Goal: Use online tool/utility: Use online tool/utility

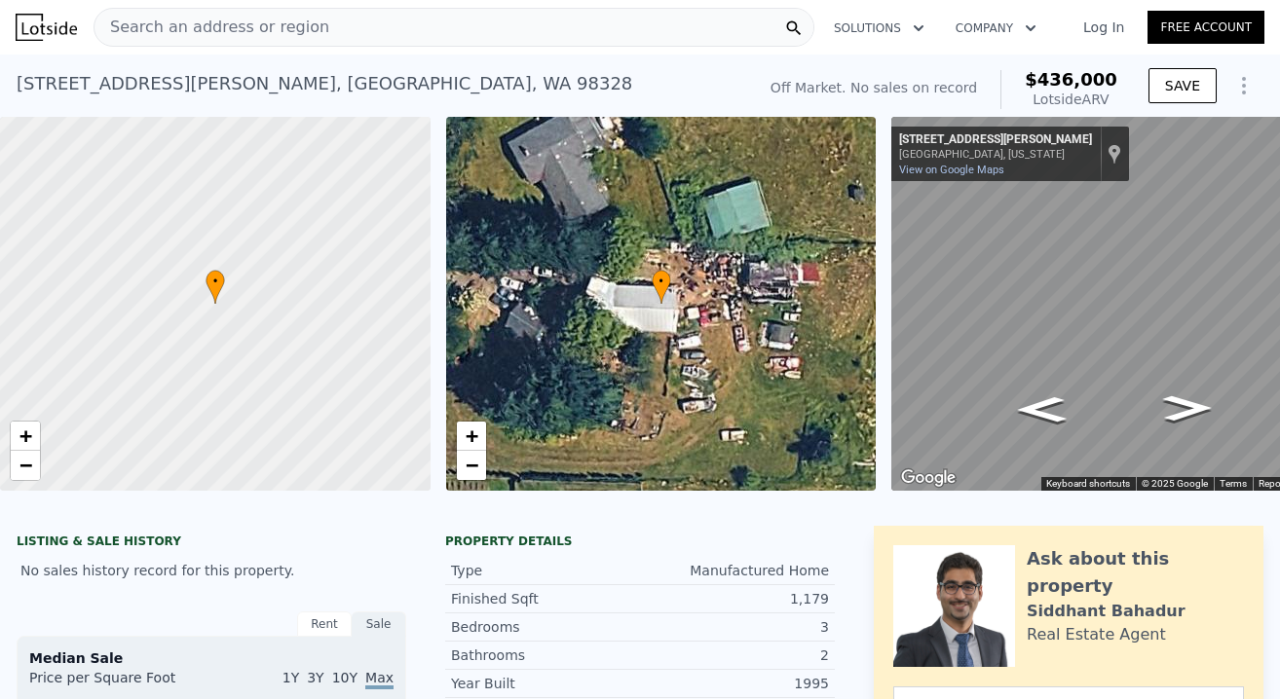
scroll to position [360, 0]
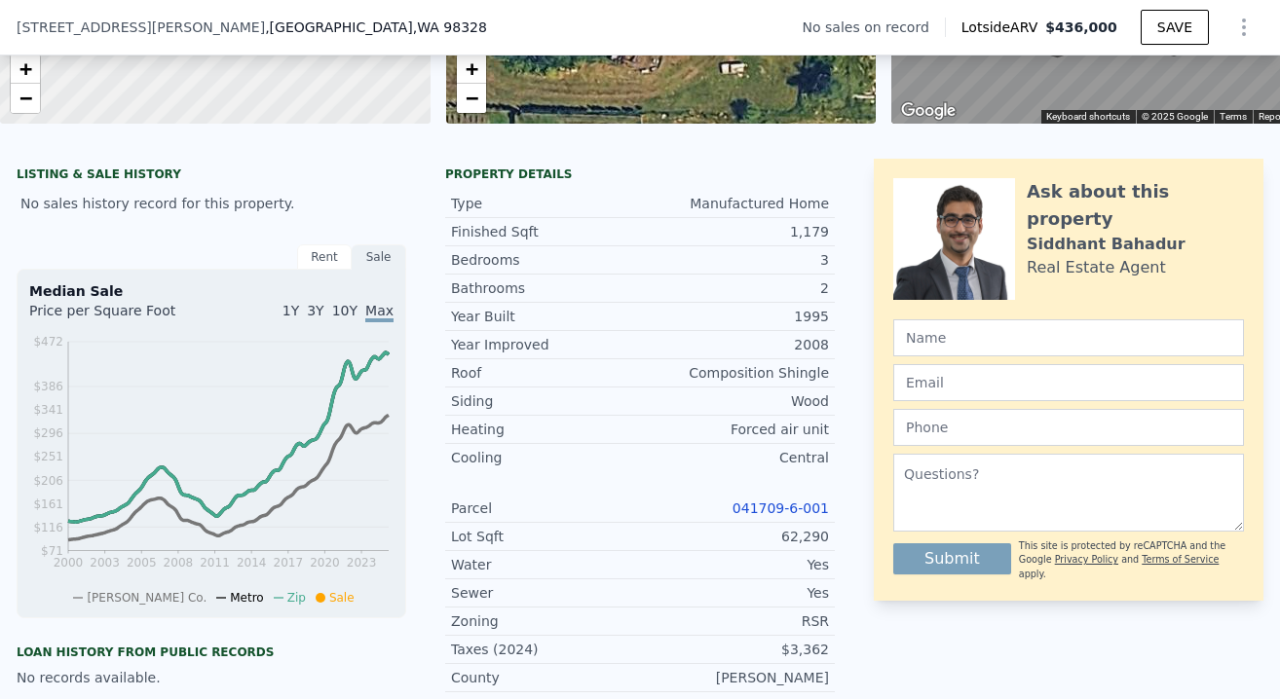
click at [762, 508] on link "041709-6-001" at bounding box center [780, 509] width 96 height 16
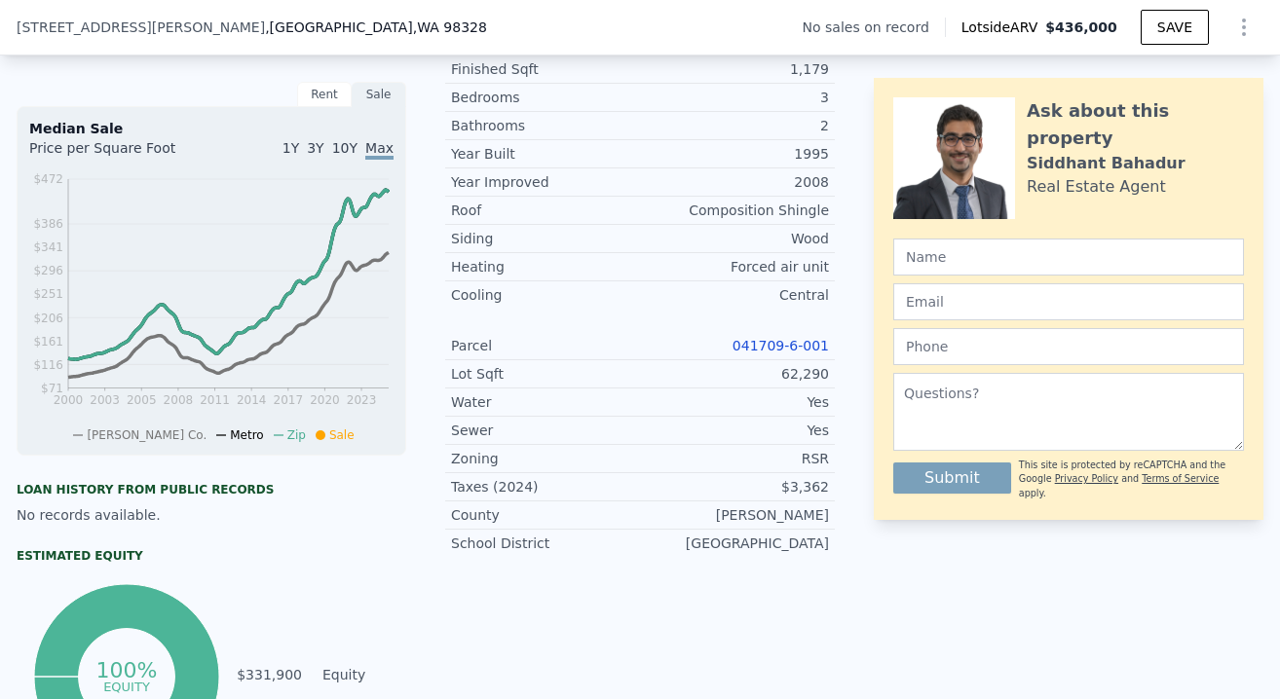
scroll to position [534, 0]
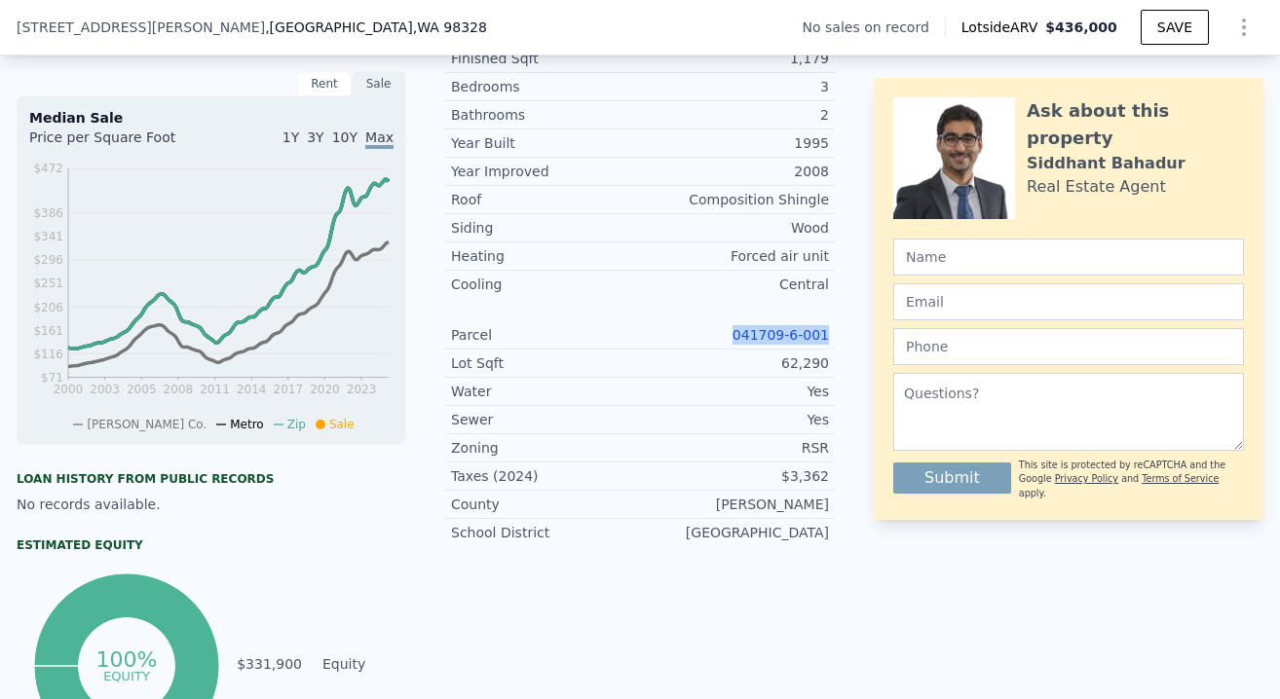
drag, startPoint x: 734, startPoint y: 333, endPoint x: 828, endPoint y: 333, distance: 93.5
click at [828, 333] on div "041709-6-001" at bounding box center [734, 334] width 189 height 19
copy link "041709-6-001"
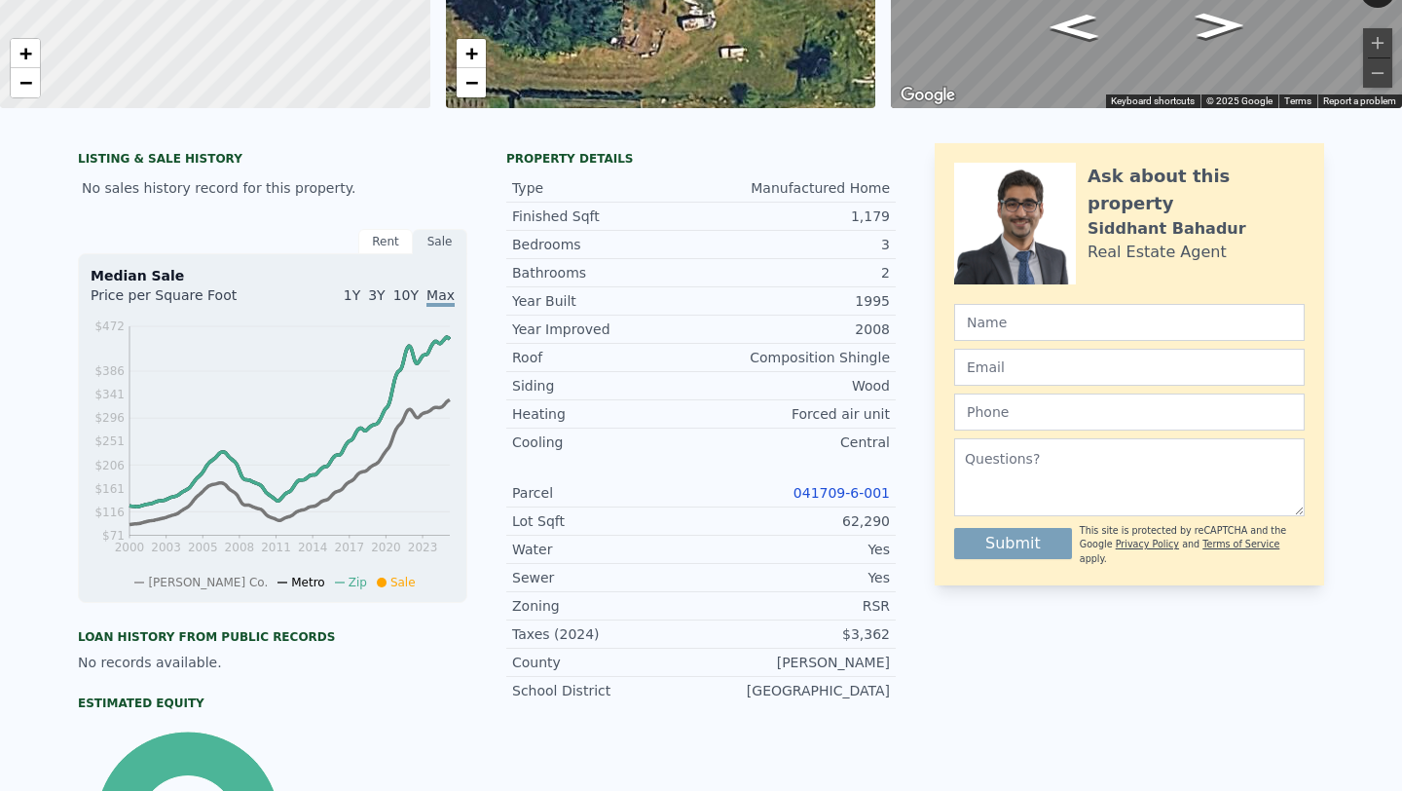
scroll to position [0, 0]
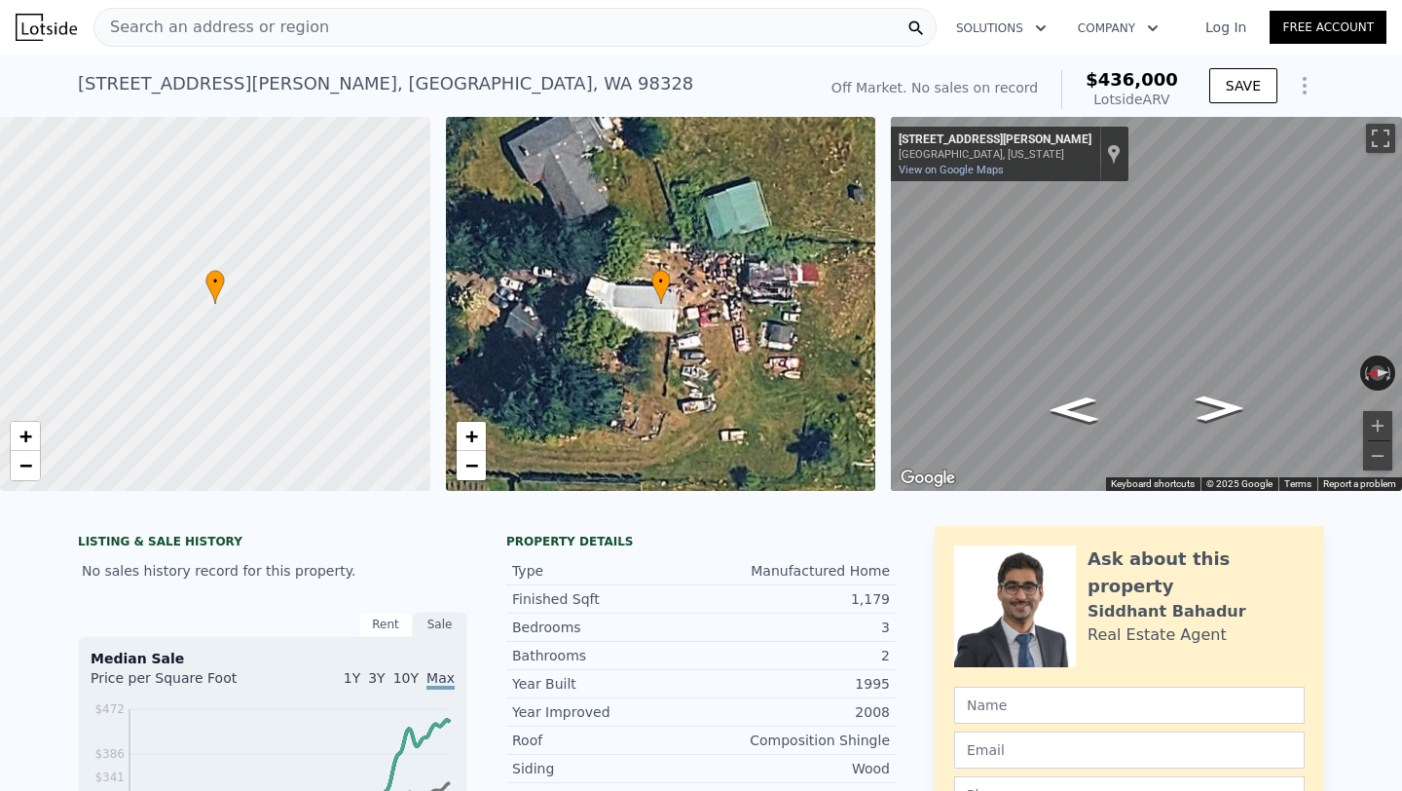
click at [727, 81] on div "[STREET_ADDRESS][PERSON_NAME] No sales on record (~ARV $436k )" at bounding box center [443, 89] width 730 height 55
drag, startPoint x: 727, startPoint y: 81, endPoint x: 649, endPoint y: 90, distance: 79.4
click at [649, 90] on div "[STREET_ADDRESS][PERSON_NAME] No sales on record (~ARV $436k )" at bounding box center [443, 89] width 730 height 55
drag, startPoint x: 649, startPoint y: 90, endPoint x: 591, endPoint y: 74, distance: 59.5
click at [591, 74] on div "[STREET_ADDRESS][PERSON_NAME] No sales on record (~ARV $436k )" at bounding box center [443, 89] width 730 height 55
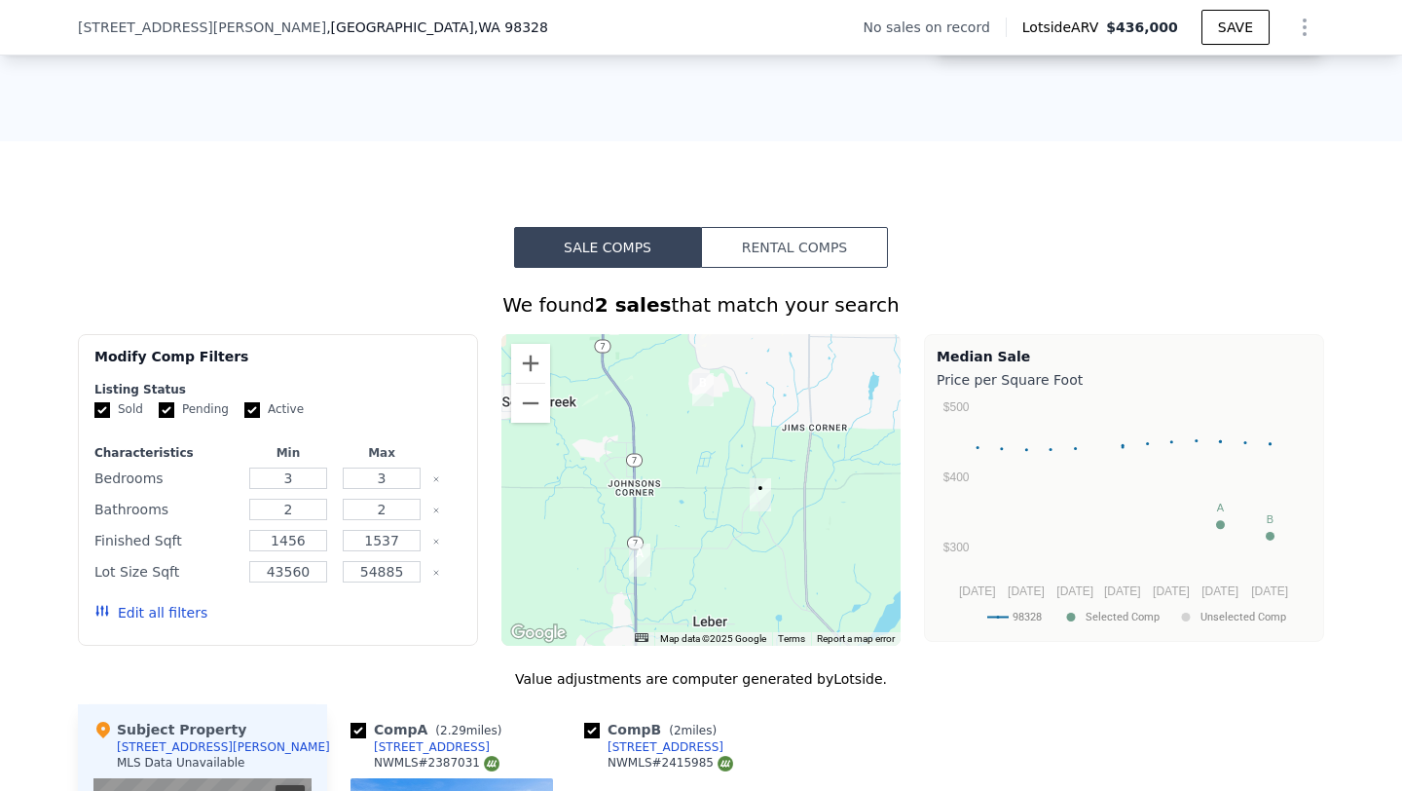
scroll to position [1284, 0]
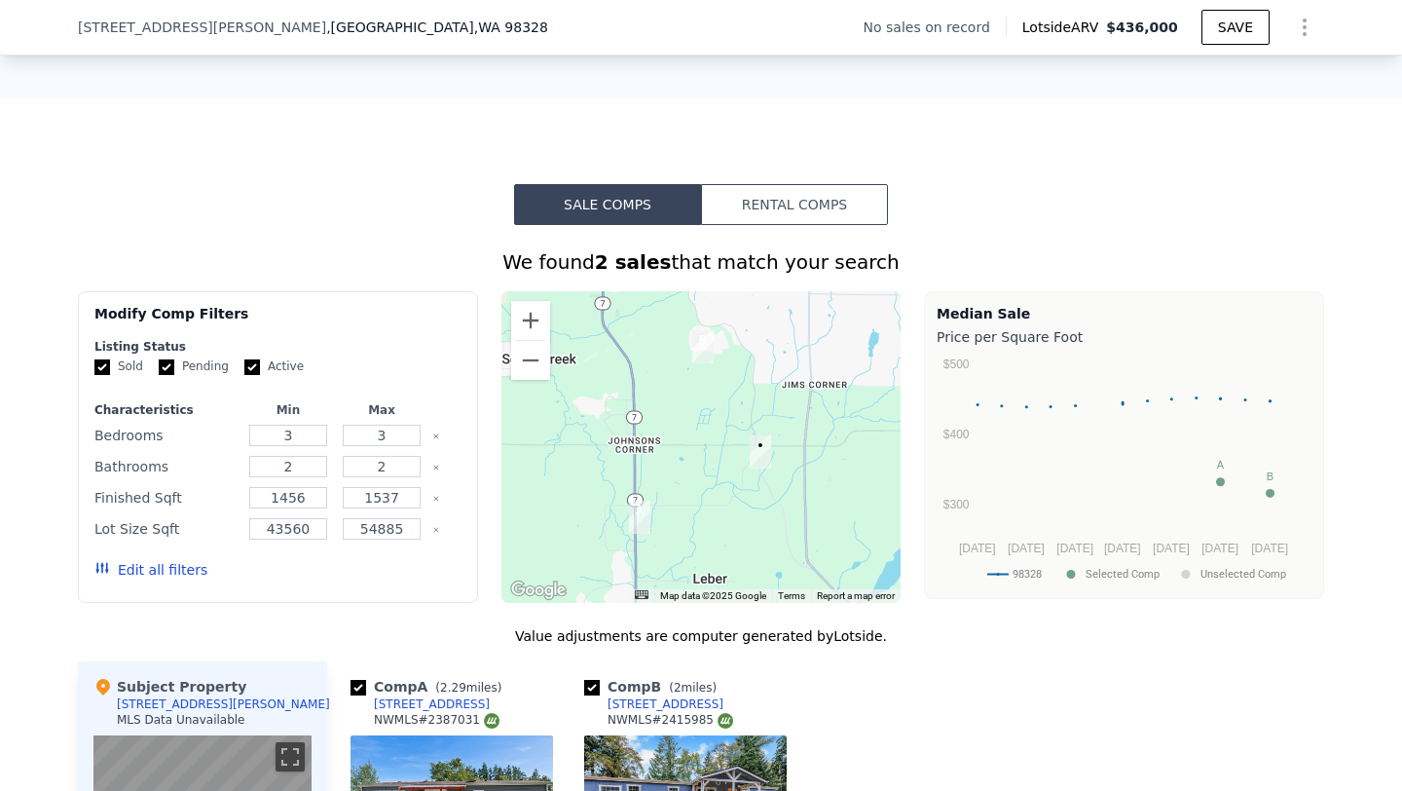
click at [484, 558] on div "Modify Comp Filters Listing Status Sold Pending Active Characteristics Min Max …" at bounding box center [701, 447] width 1246 height 312
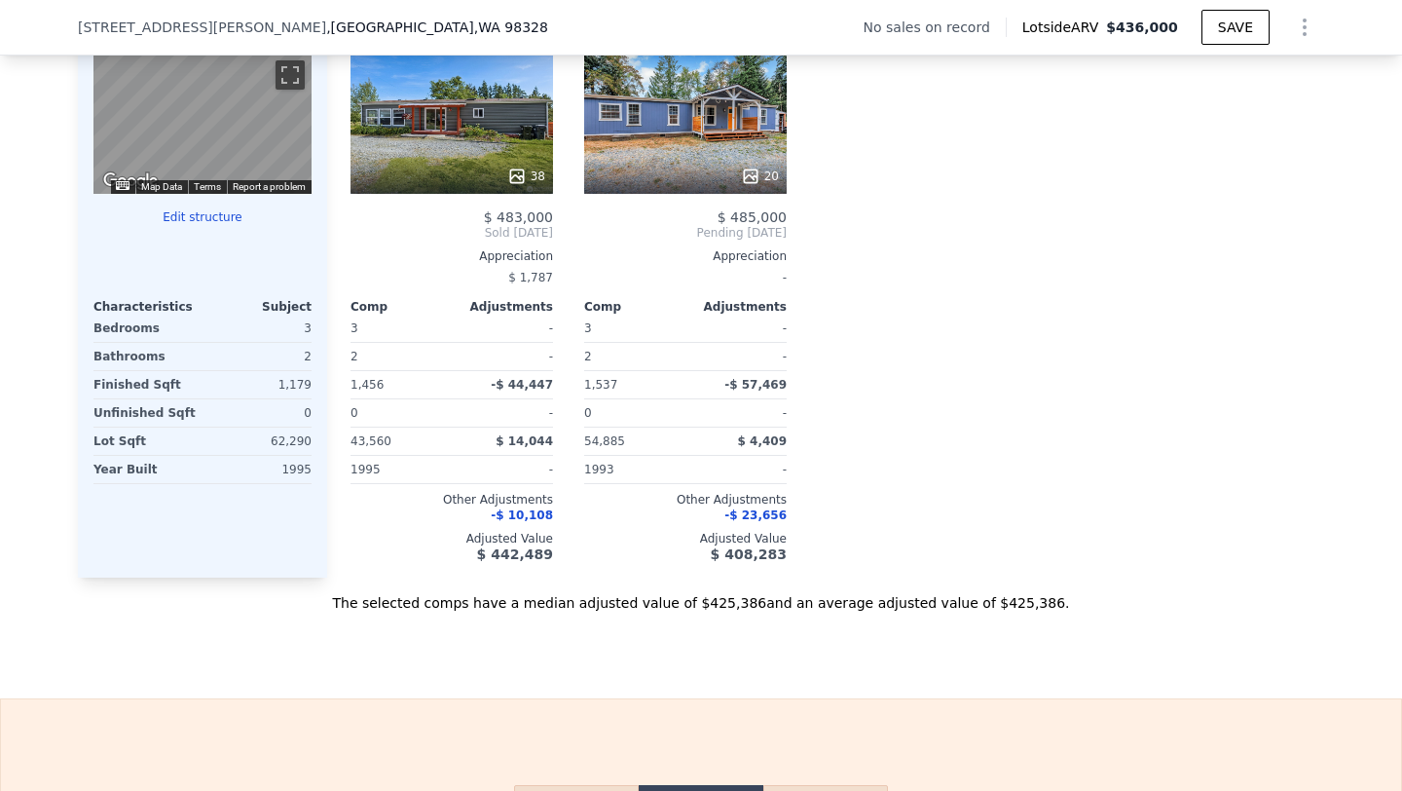
scroll to position [1982, 0]
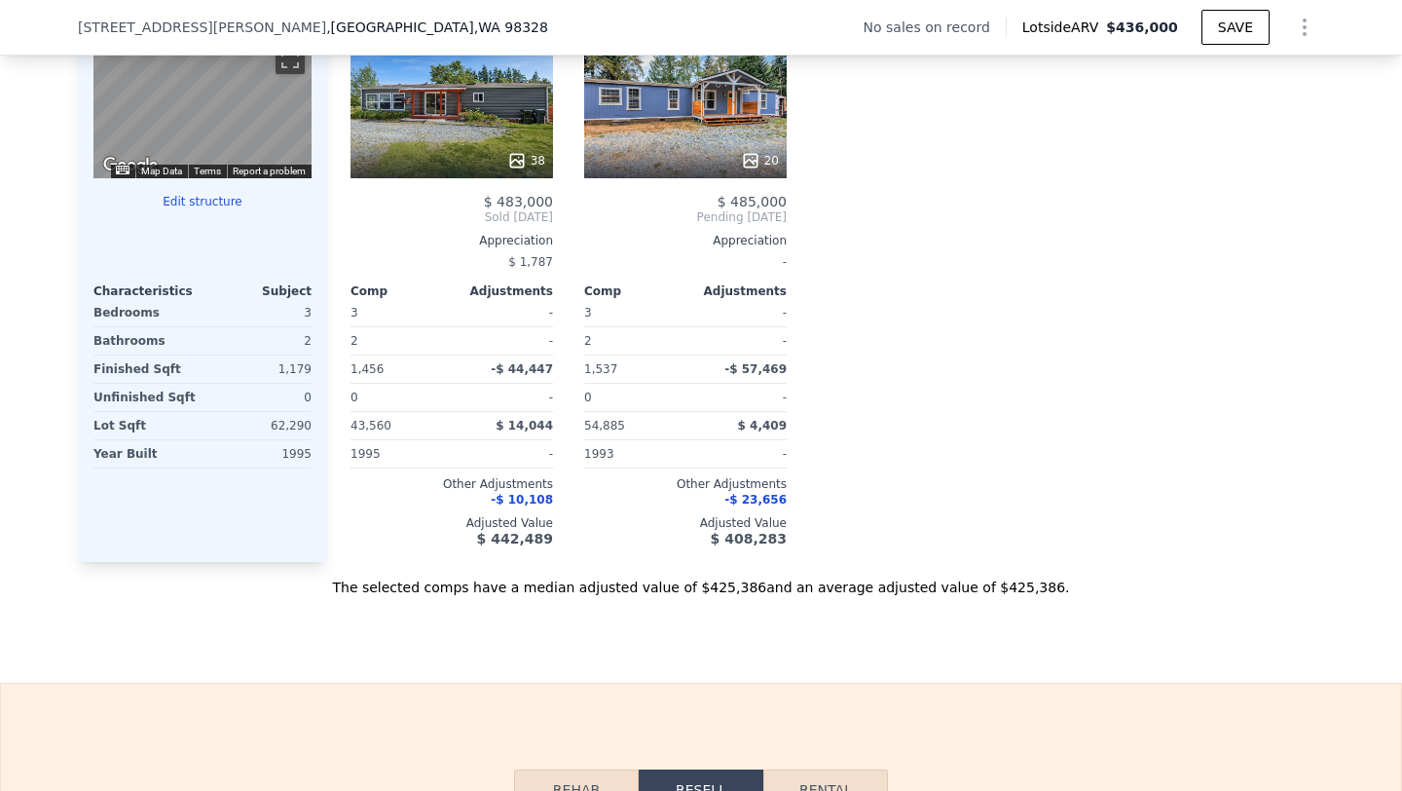
click at [237, 565] on div "The selected comps have a median adjusted value of $425,386 and an average adju…" at bounding box center [701, 579] width 1246 height 35
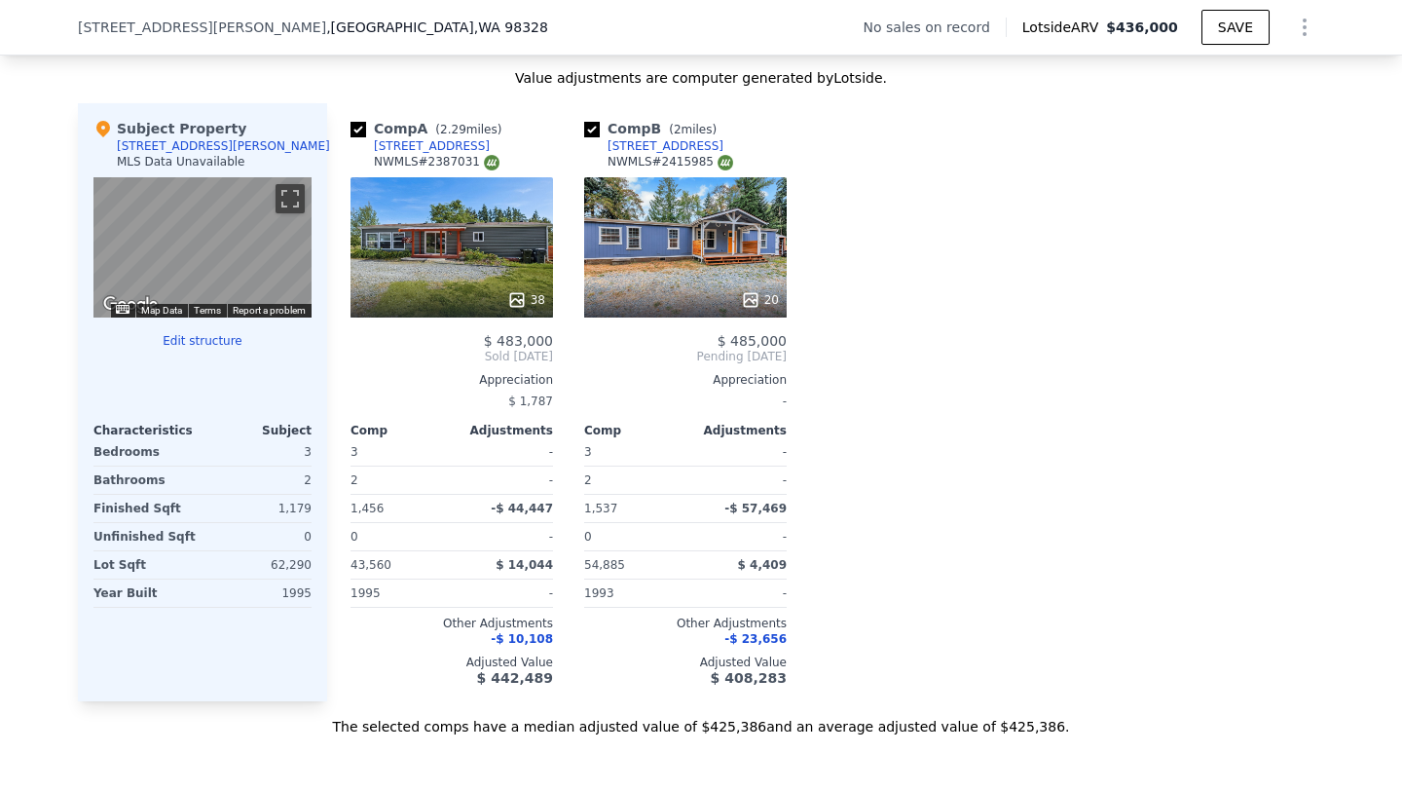
scroll to position [1812, 0]
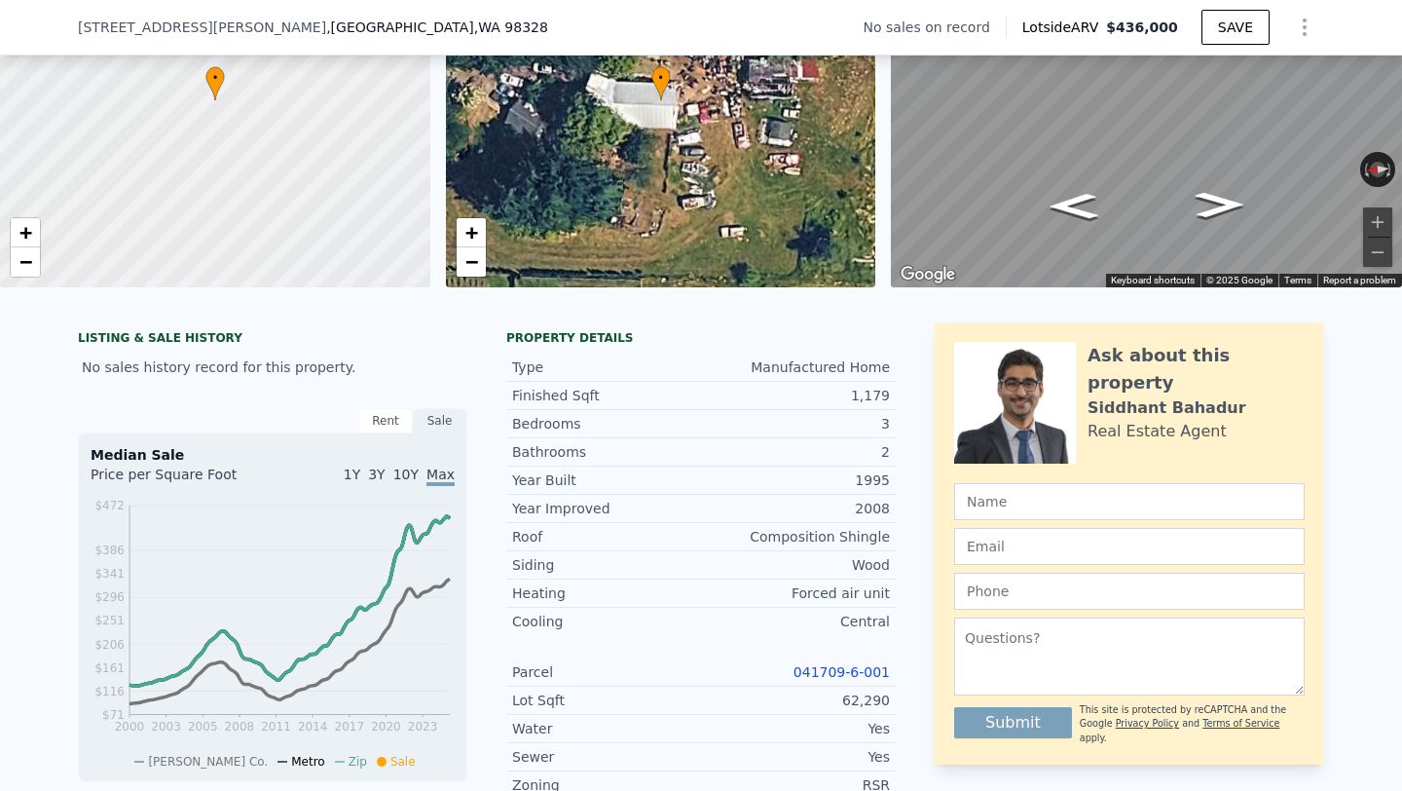
scroll to position [0, 0]
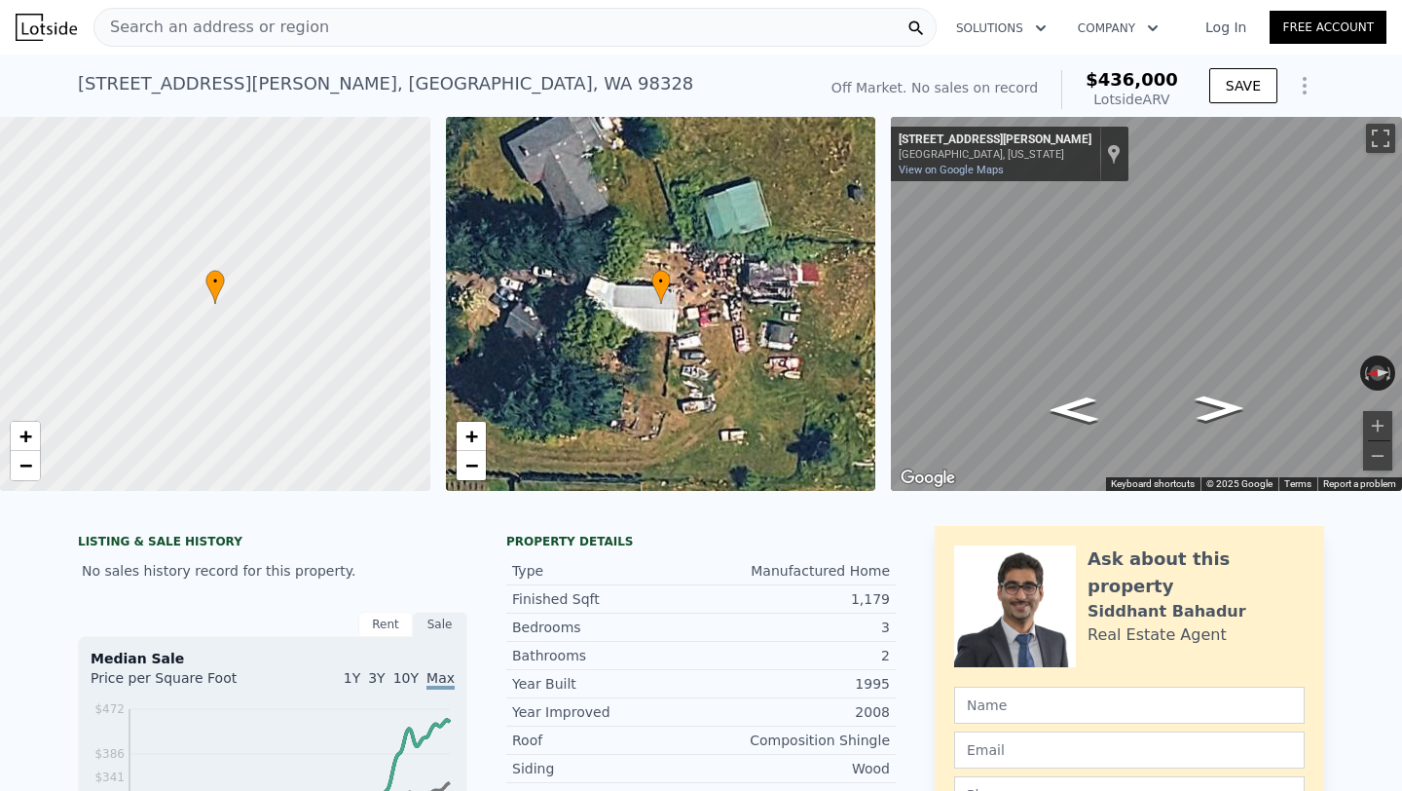
click at [873, 258] on div "• + −" at bounding box center [661, 304] width 430 height 374
click at [876, 256] on div "• + − • + − ← Move left → Move right ↑ Move up ↓ Move down + Zoom in - Zoom out…" at bounding box center [701, 304] width 1402 height 374
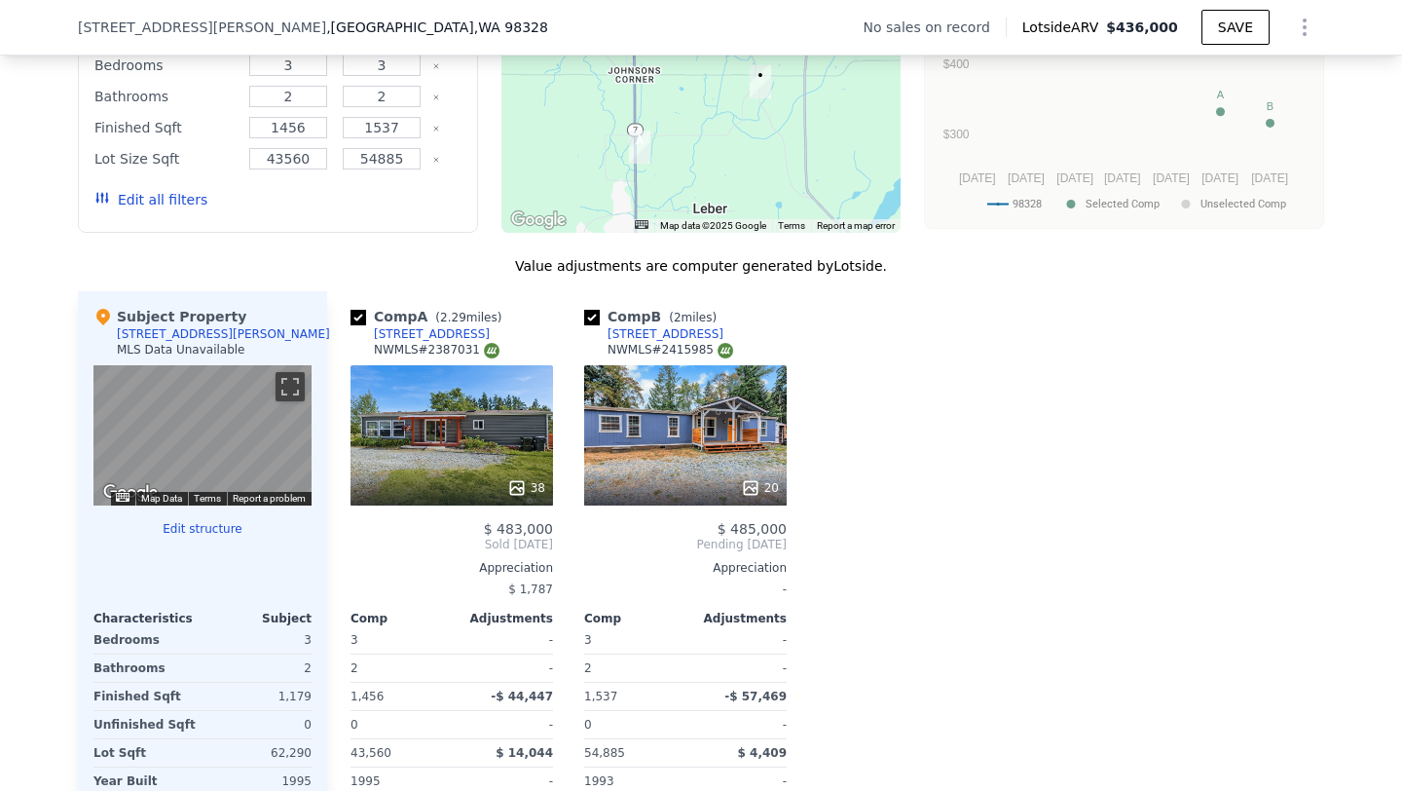
click at [994, 496] on div "Comp A ( 2.29 miles) [STREET_ADDRESS] # 2387031 38 $ 483,000 Sold [DATE] Apprec…" at bounding box center [825, 590] width 997 height 598
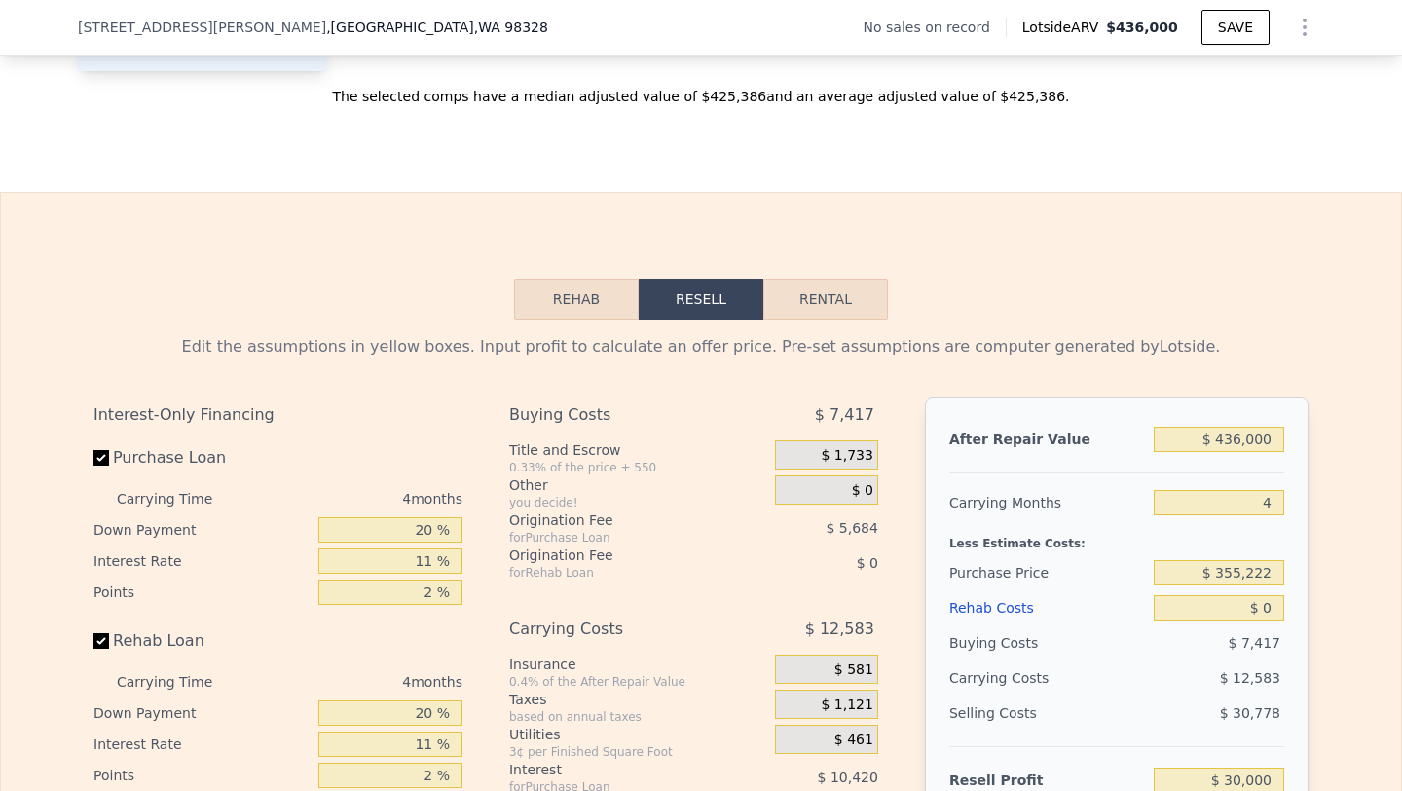
scroll to position [2561, 0]
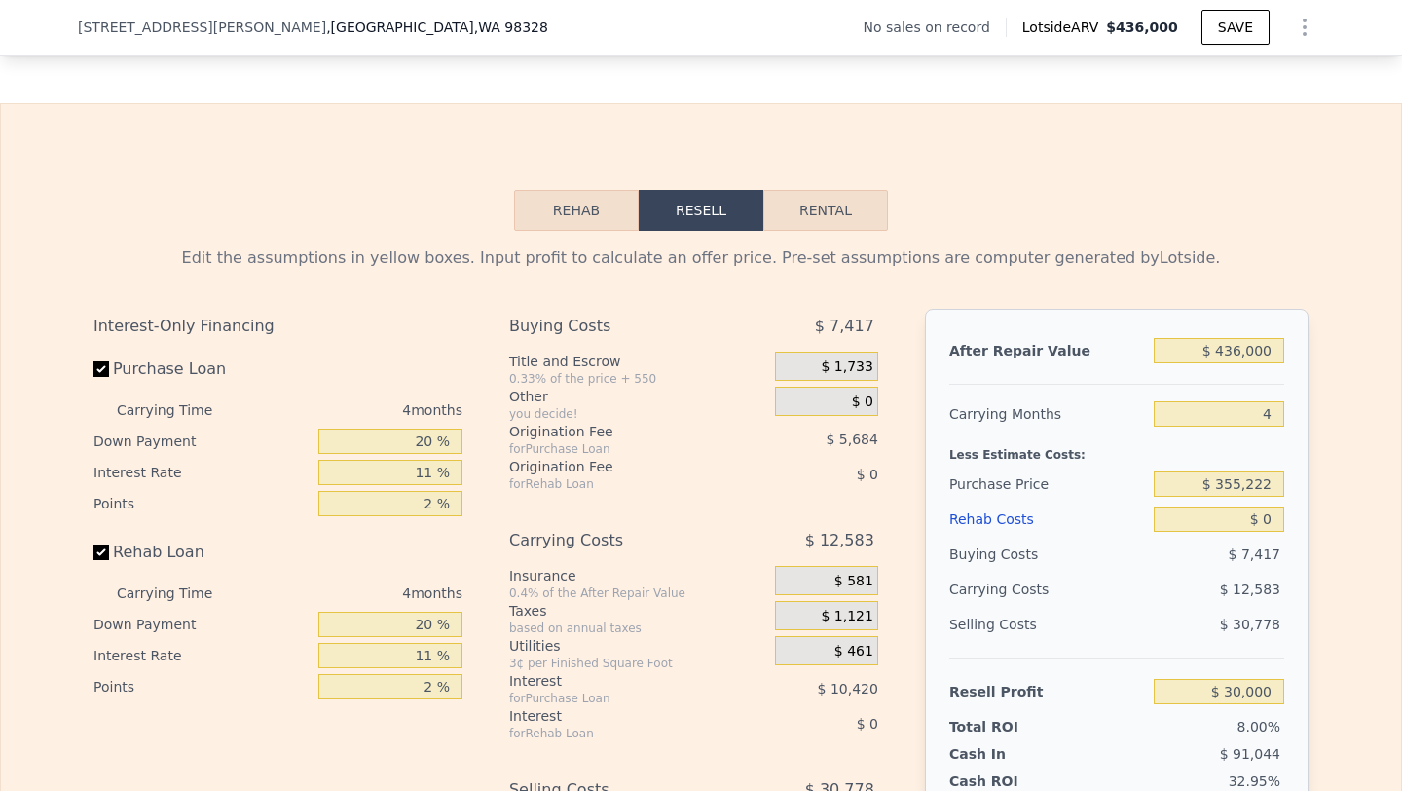
click at [899, 418] on div "Interest-Only Financing Purchase Loan Carrying Time 4 months Down Payment 20 % …" at bounding box center [700, 632] width 1215 height 647
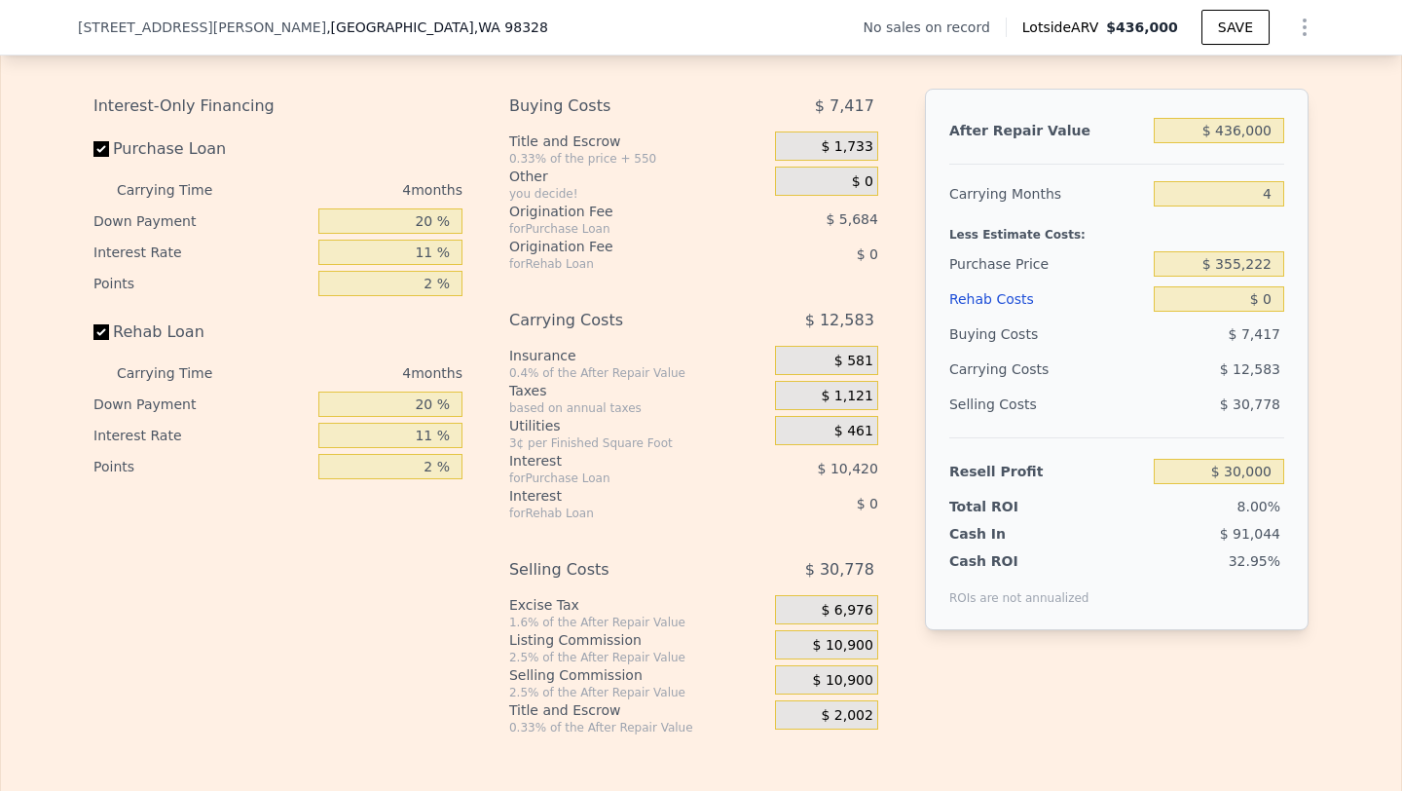
scroll to position [2783, 0]
click at [1059, 344] on div "Buying Costs" at bounding box center [1047, 332] width 197 height 35
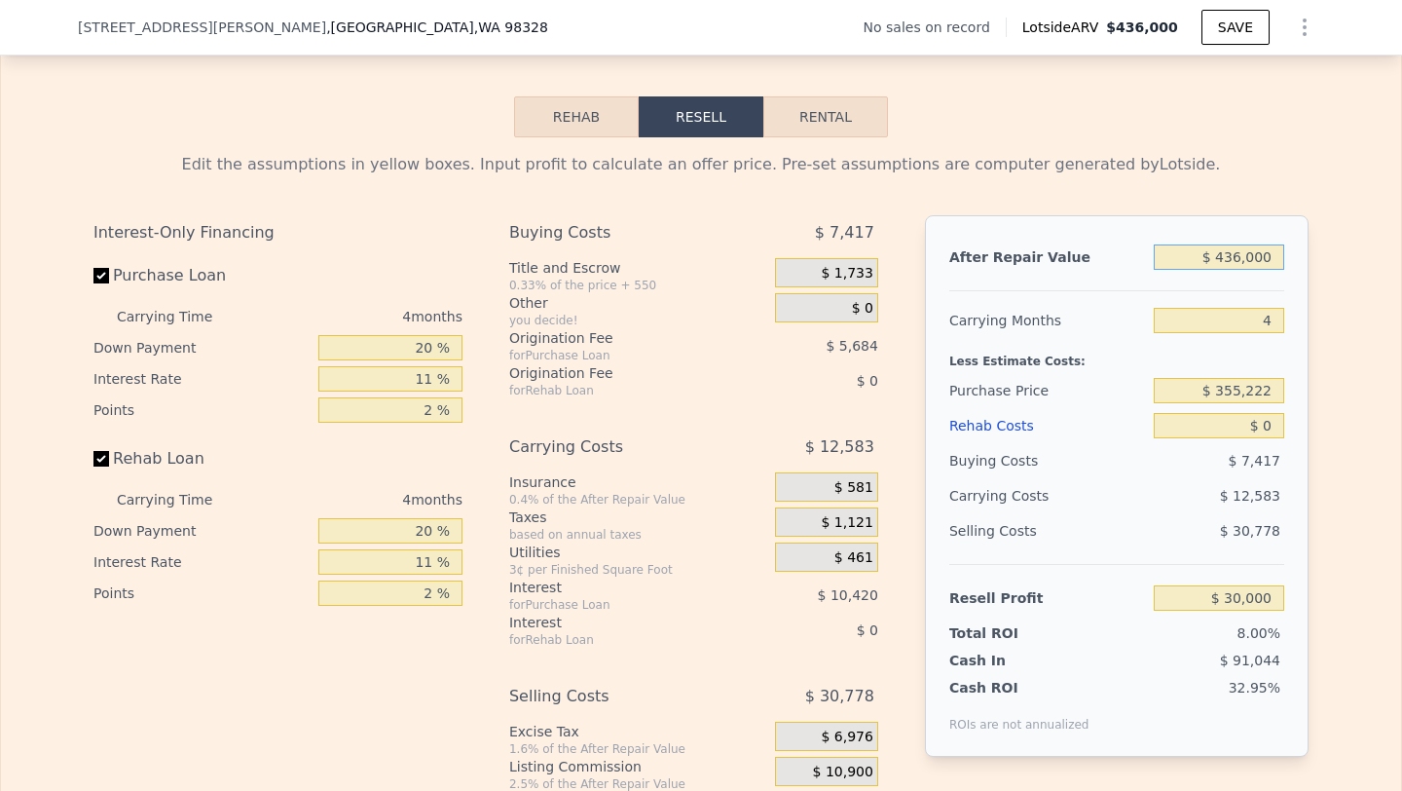
click at [1260, 254] on input "$ 436,000" at bounding box center [1219, 256] width 130 height 25
type input "$ 3"
type input "-$ 375,188"
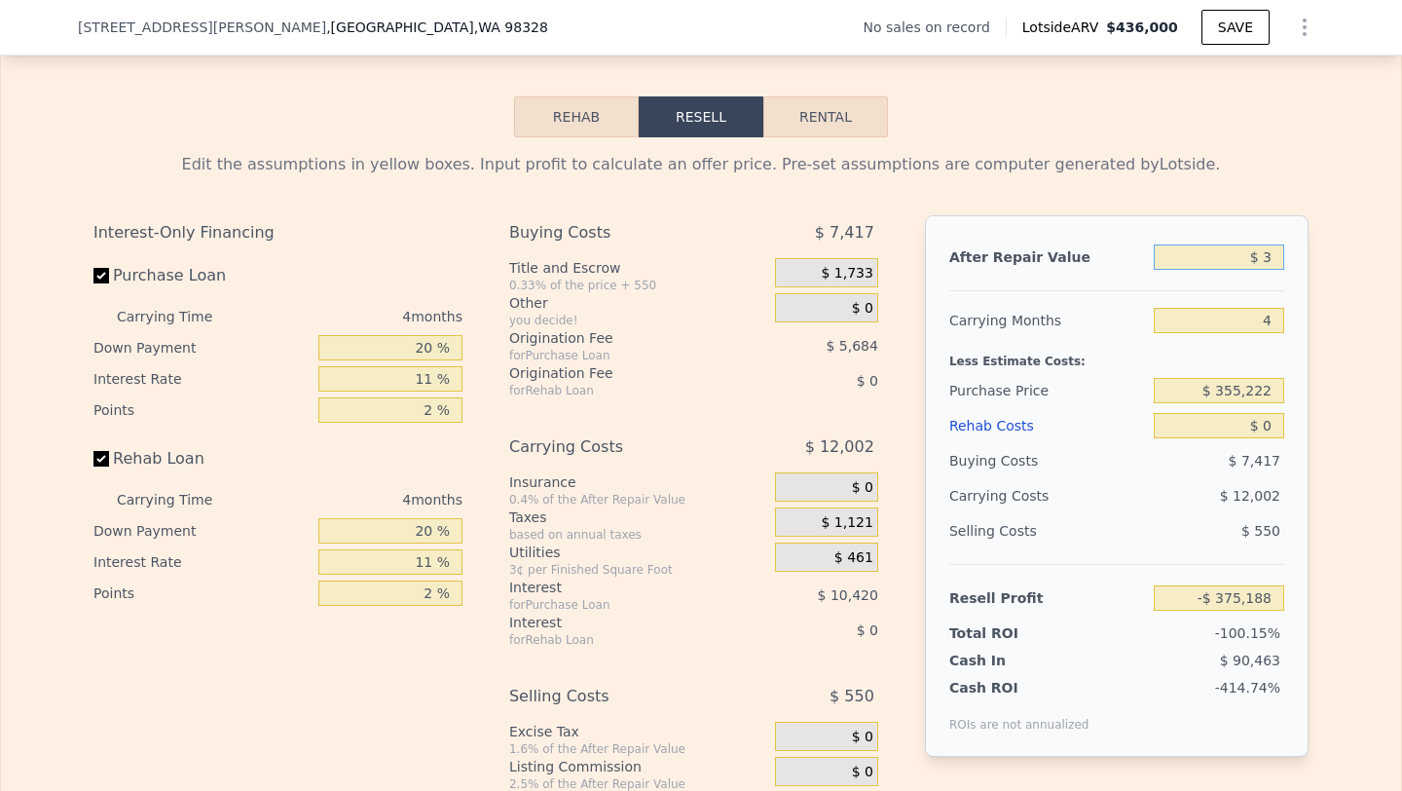
type input "$ 35"
type input "-$ 375,159"
type input "$ 350"
type input "-$ 374,866"
type input "$ 3,500"
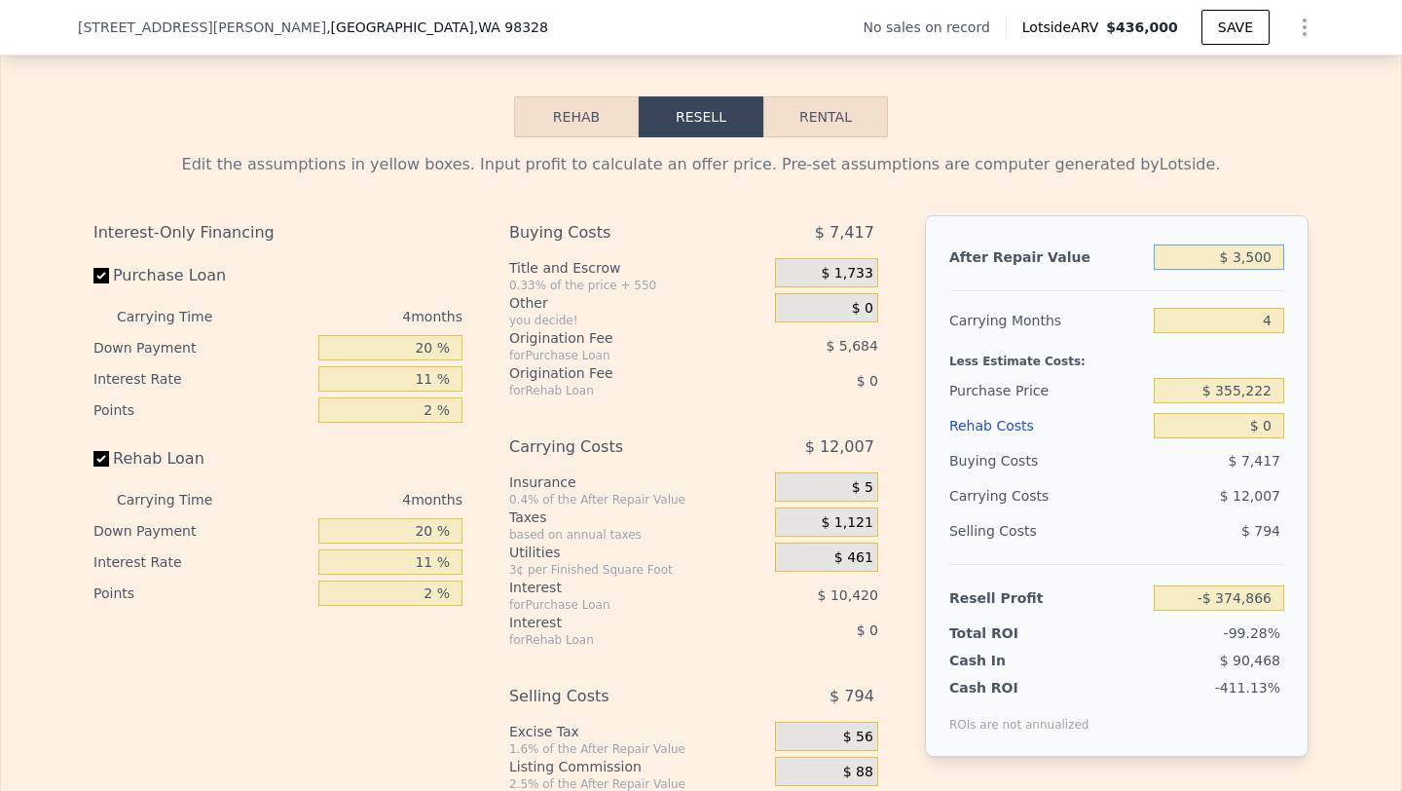
type input "-$ 371,940"
type input "$ 35,000"
type input "-$ 342,665"
type input "$ 350,000"
type input "-$ 49,924"
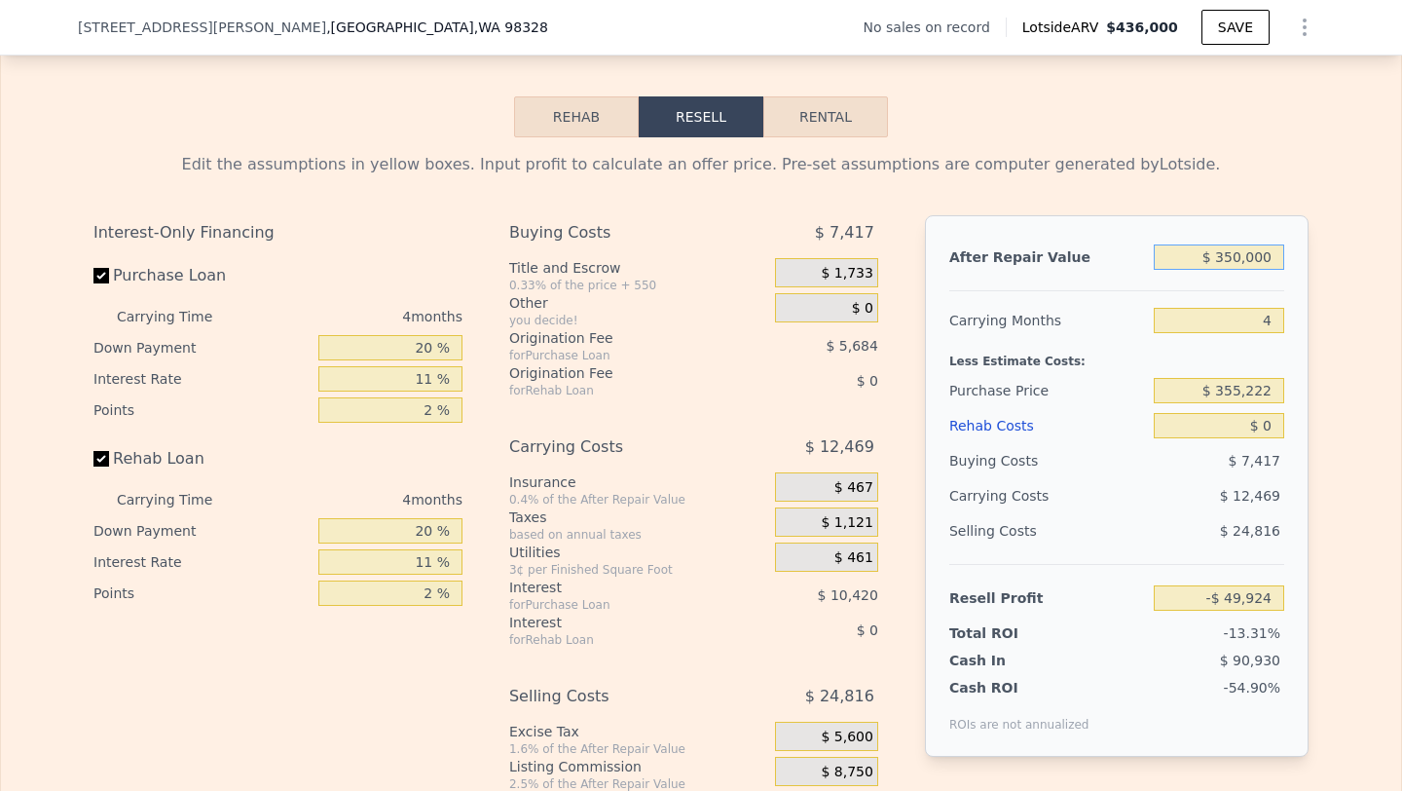
type input "$ 350,000"
click at [1189, 308] on input "4" at bounding box center [1219, 320] width 130 height 25
click at [1273, 311] on input "4" at bounding box center [1219, 320] width 130 height 25
type input "7"
type input "-$ 59,276"
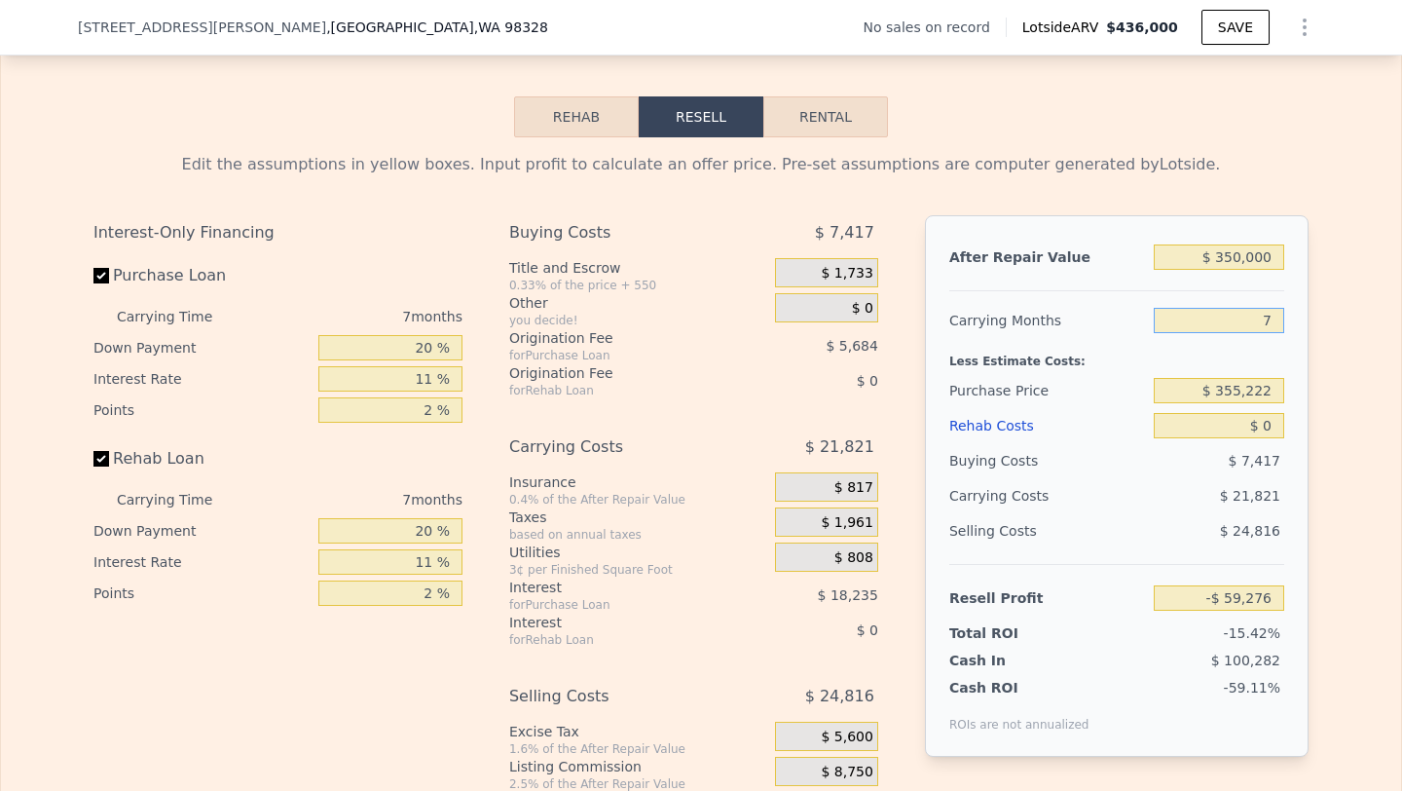
type input "7"
click at [1274, 393] on input "$ 355,222" at bounding box center [1219, 390] width 130 height 25
click at [1232, 257] on input "$ 350,000" at bounding box center [1219, 256] width 130 height 25
click at [1232, 260] on input "$ 350,000" at bounding box center [1219, 256] width 130 height 25
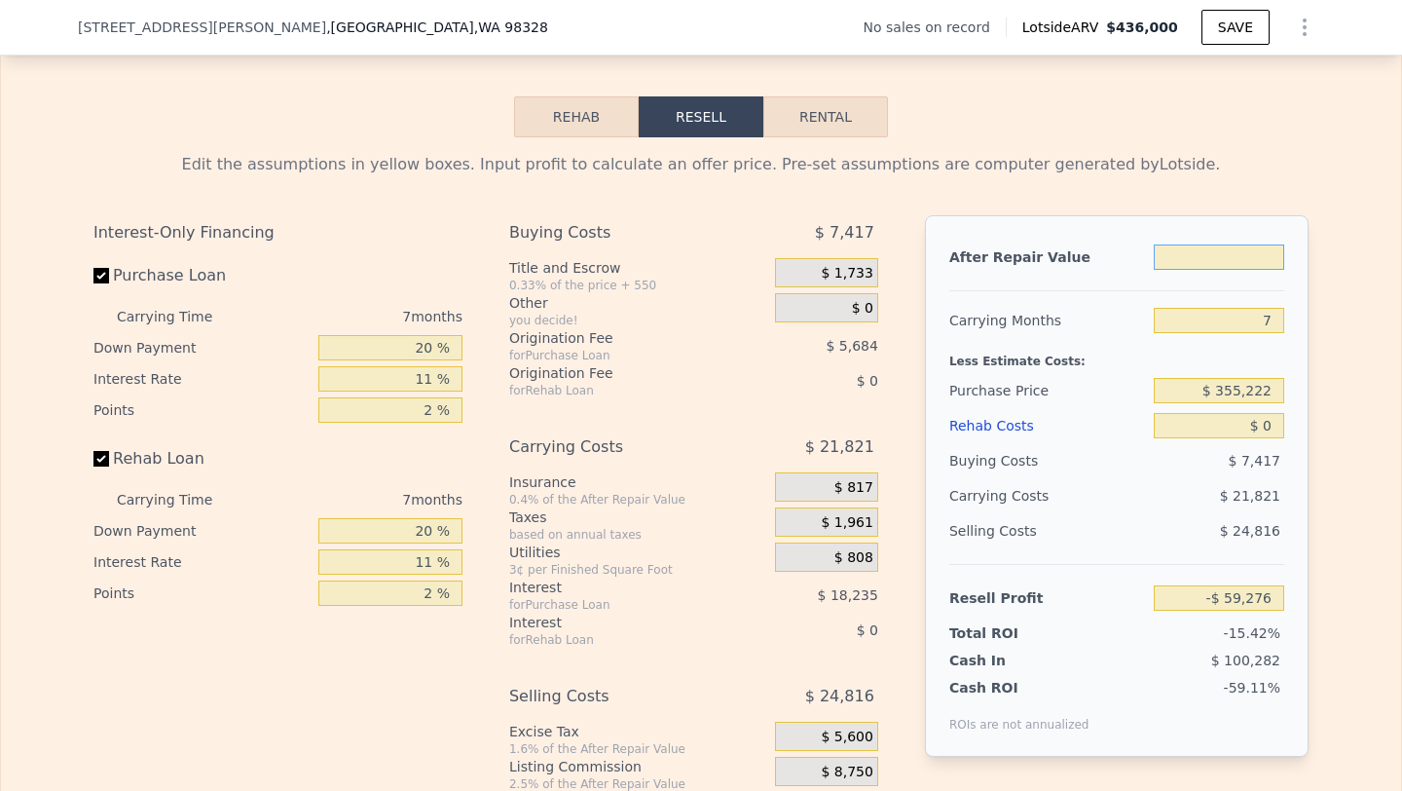
type input "$ 7"
type input "-$ 384,186"
type input "$ 77"
type input "-$ 384,121"
type input "$ 776"
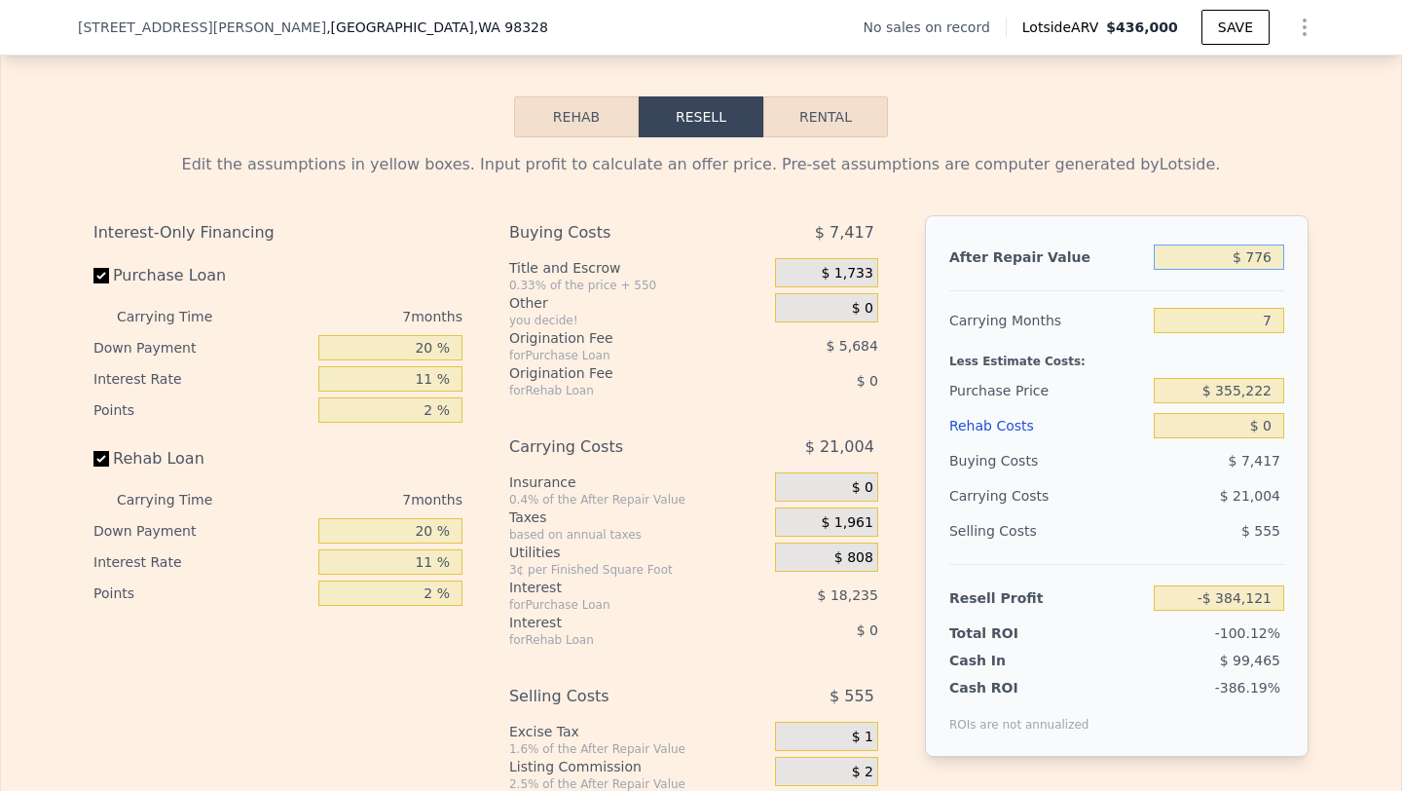
type input "-$ 383,472"
type input "$ 7,760"
type input "-$ 376,989"
type input "$ 77,600"
type input "-$ 312,154"
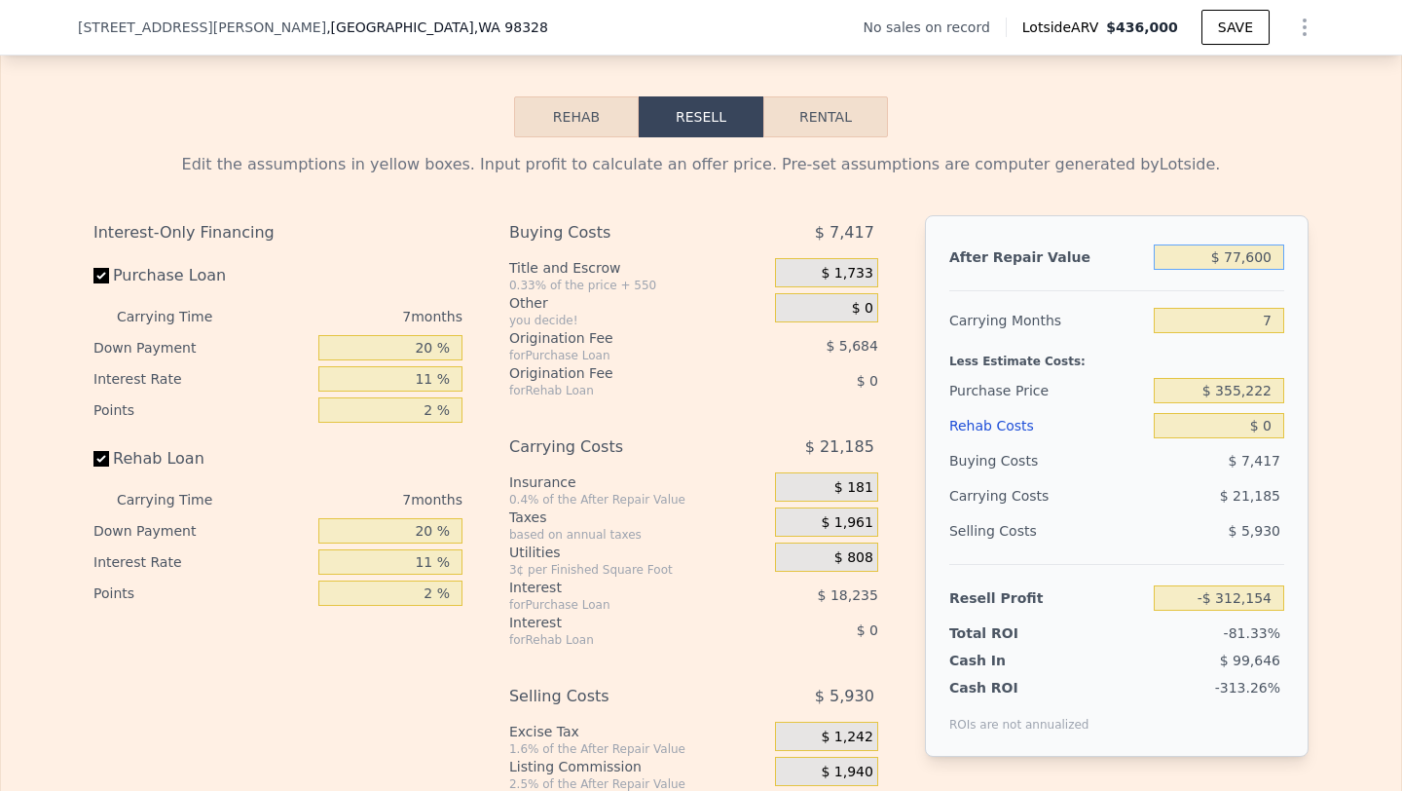
type input "$ 776,000"
type input "$ 336,196"
type input "$ 776,000"
click at [1277, 390] on input "$ 355,222" at bounding box center [1219, 390] width 130 height 25
type input "$ 3"
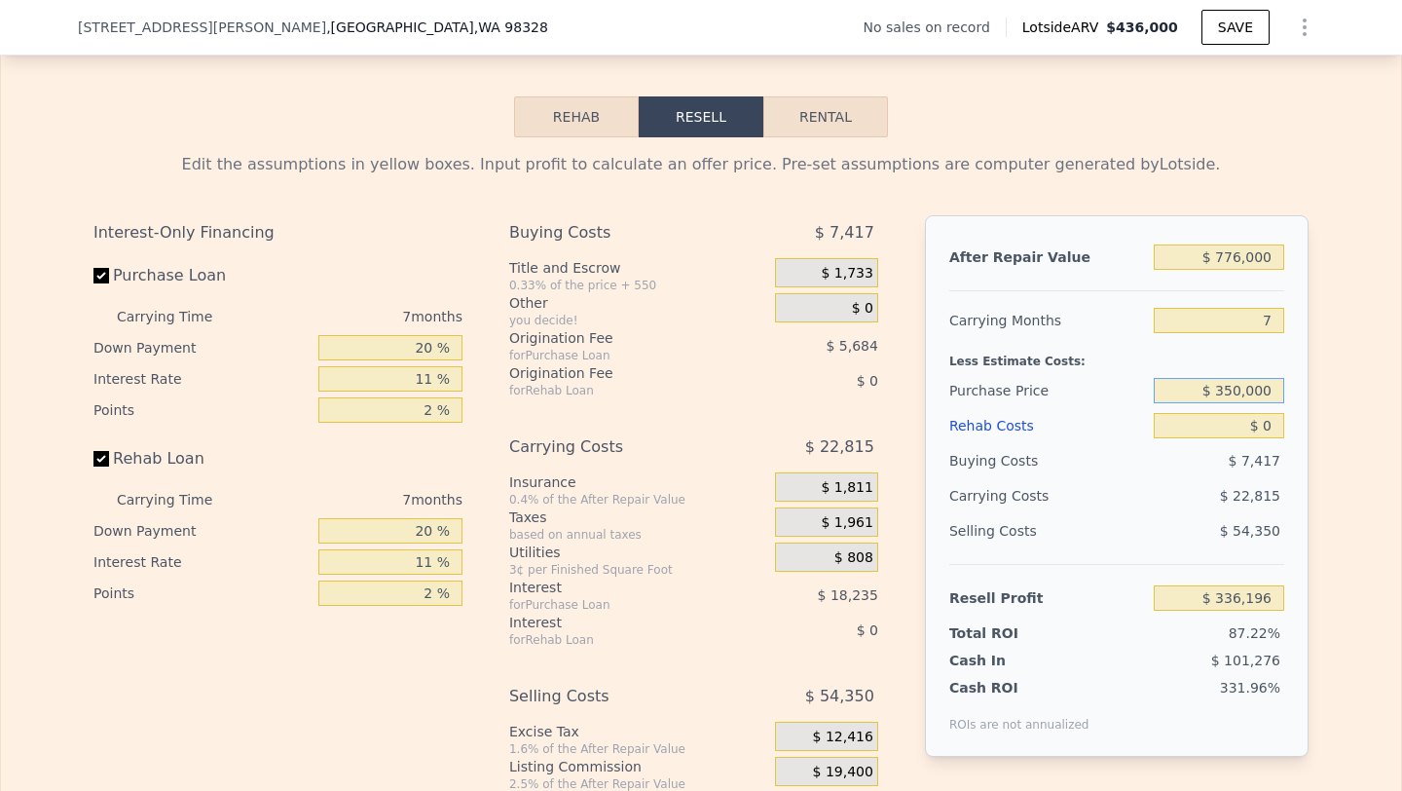
type input "$ 350,000"
click at [1275, 427] on input "$ 0" at bounding box center [1219, 425] width 130 height 25
type input "$ 341,785"
type input "$ 3"
type input "$ 341,782"
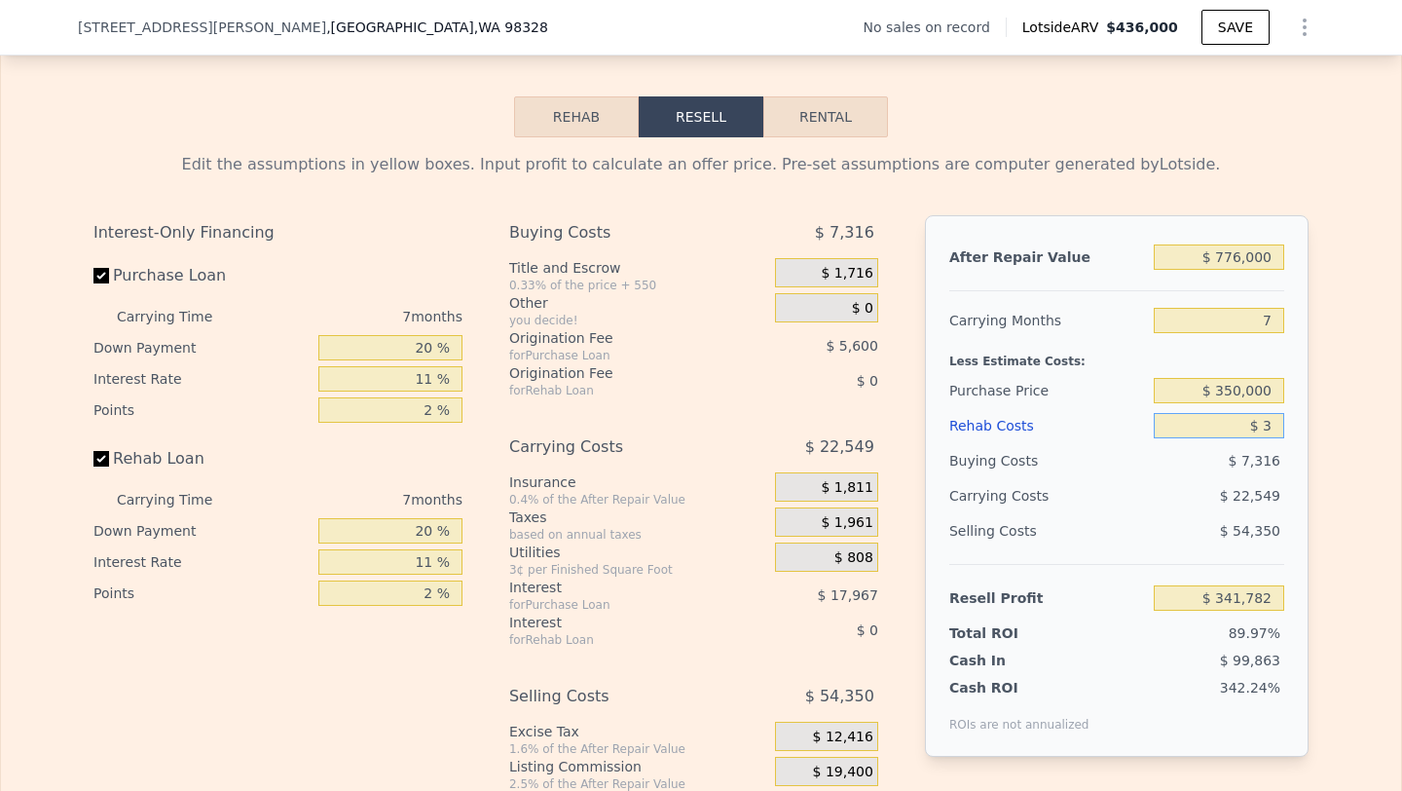
type input "$ 36"
type input "$ 341,748"
type input "$ 360"
type input "$ 341,398"
type input "$ 3,600"
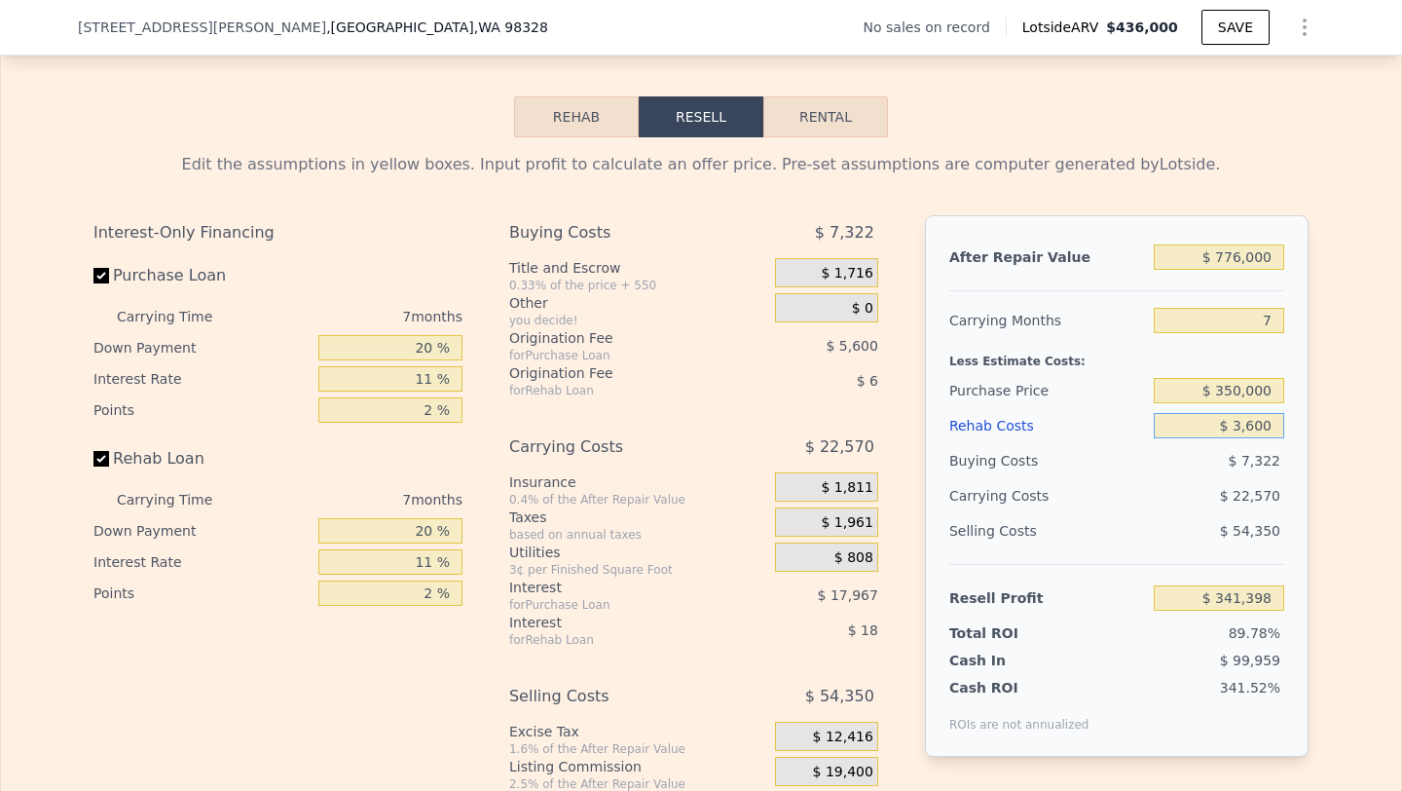
type input "$ 337,945"
type input "$ 36,000"
type input "$ 303,361"
type input "$ 360,000"
type input "-$ 42,455"
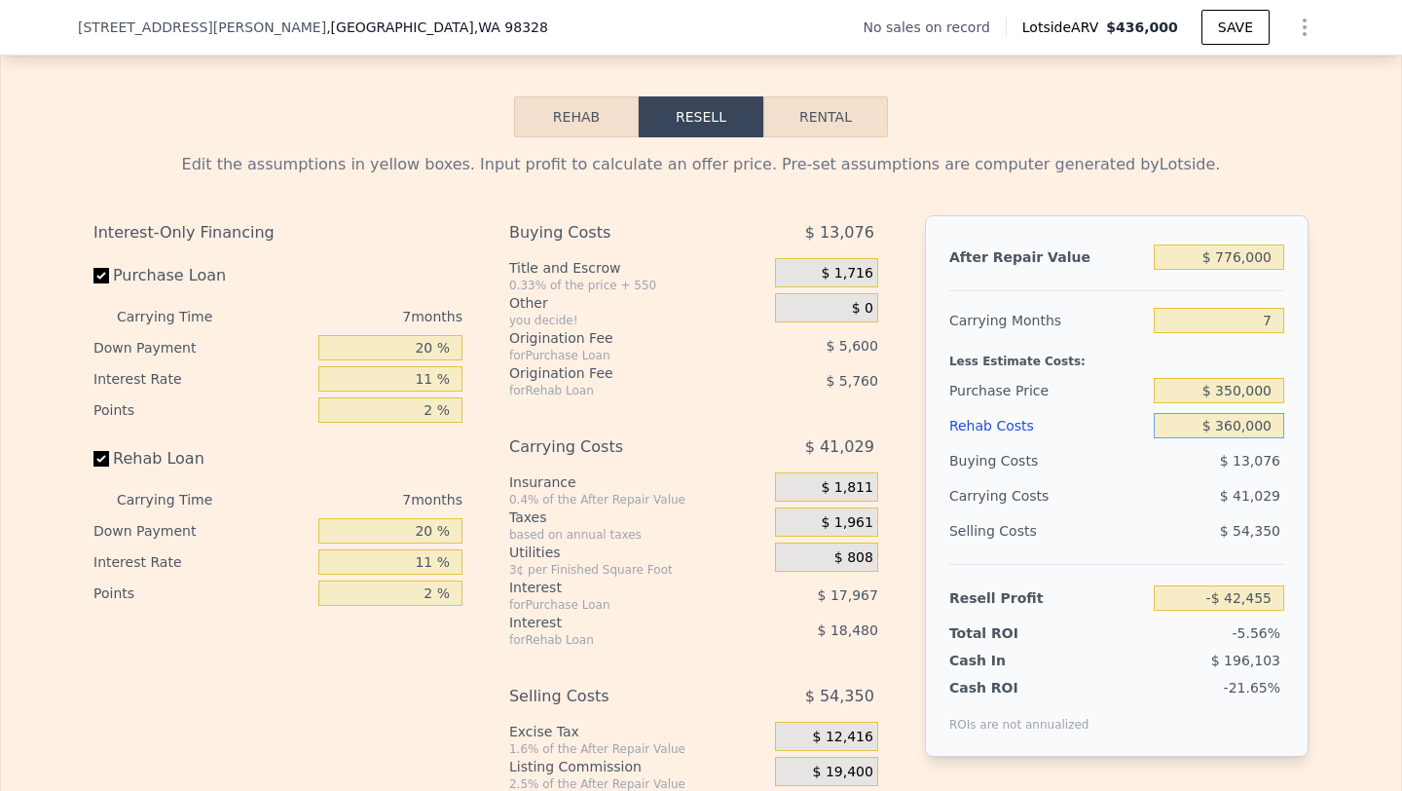
type input "$ 360,000"
click at [1279, 401] on div "After Repair Value $ 776,000 Carrying Months 7 Less Estimate Costs: Purchase Pr…" at bounding box center [1117, 485] width 384 height 541
click at [1092, 259] on div "After Repair Value" at bounding box center [1047, 257] width 197 height 35
click at [650, 204] on div "Edit the assumptions in yellow boxes. Input profit to calculate an offer price.…" at bounding box center [700, 507] width 1215 height 709
click at [370, 202] on div "Edit the assumptions in yellow boxes. Input profit to calculate an offer price.…" at bounding box center [700, 507] width 1215 height 709
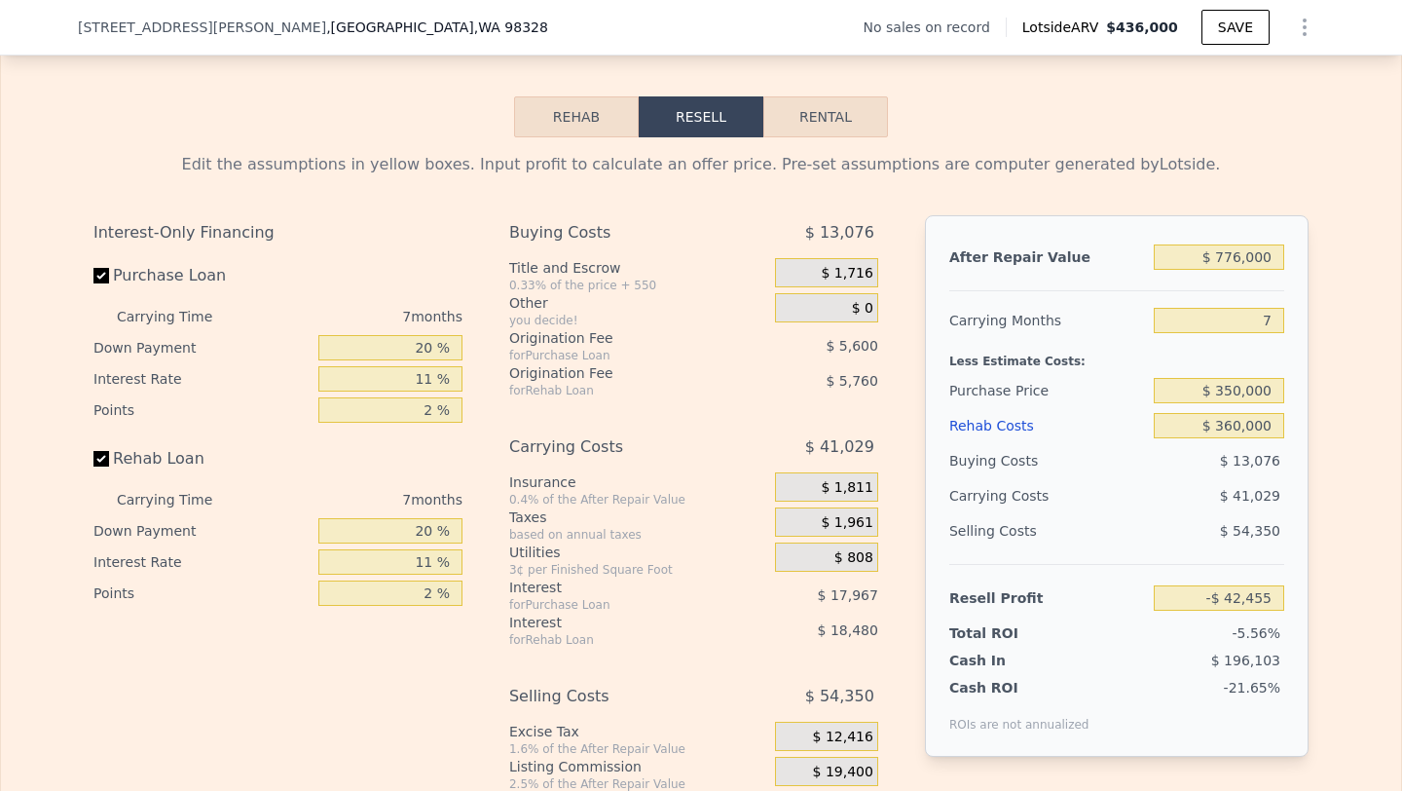
click at [350, 128] on div "Rehab Resell Rental Edit the assumptions in yellow boxes. Input profit to calcu…" at bounding box center [701, 479] width 1402 height 939
click at [912, 103] on div "Rehab Resell Rental Edit the assumptions in yellow boxes. Input profit to calcu…" at bounding box center [701, 479] width 1402 height 939
click at [722, 65] on div "Rehab Resell Rental Edit the assumptions in yellow boxes. Input profit to calcu…" at bounding box center [701, 479] width 1402 height 939
click at [659, 65] on div "Rehab Resell Rental Edit the assumptions in yellow boxes. Input profit to calcu…" at bounding box center [701, 479] width 1402 height 939
click at [616, 68] on div "Rehab Resell Rental Edit the assumptions in yellow boxes. Input profit to calcu…" at bounding box center [701, 479] width 1402 height 939
